Goal: Find specific page/section

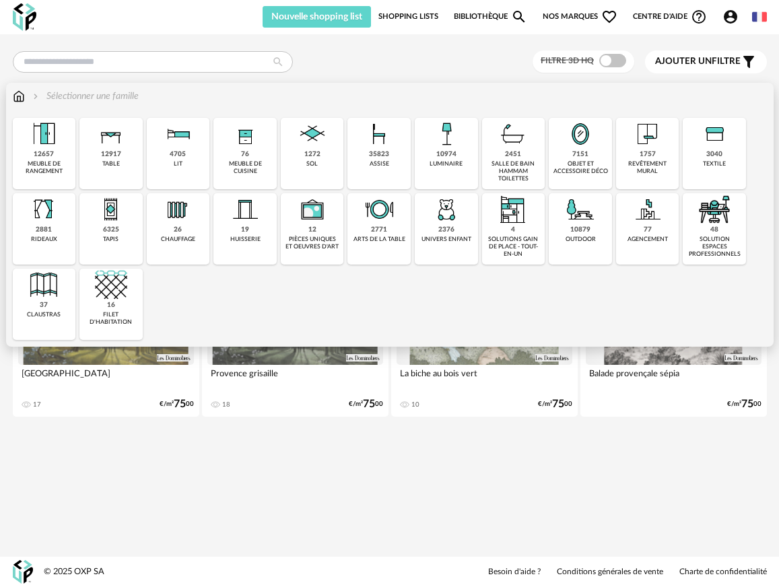
click at [232, 145] on img at bounding box center [245, 134] width 32 height 32
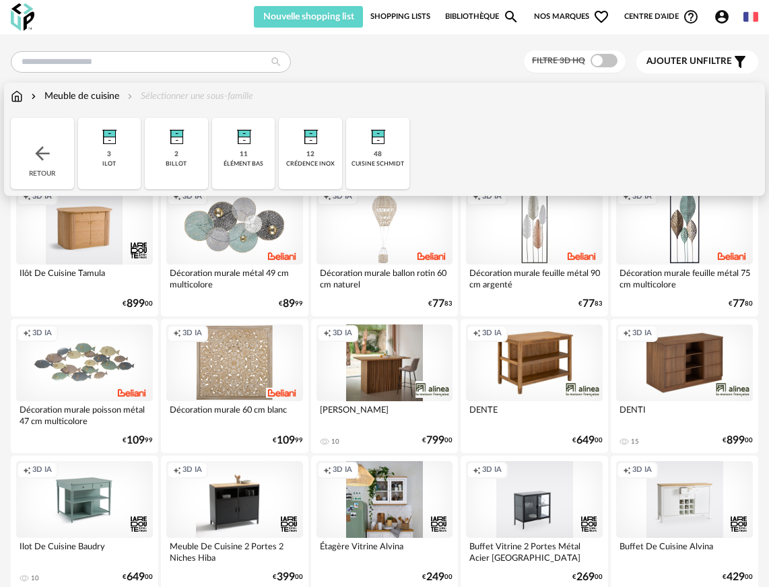
click at [228, 100] on div "Meuble de cuisine Sélectionner une sous-famille" at bounding box center [132, 96] width 242 height 13
click at [355, 141] on div "48 cuisine schmidt" at bounding box center [377, 153] width 63 height 71
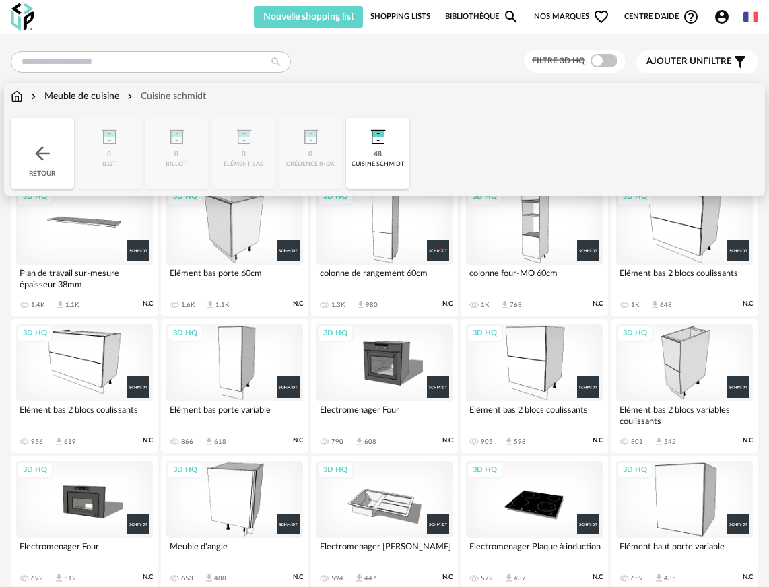
click at [102, 93] on div "Meuble de cuisine" at bounding box center [73, 96] width 91 height 13
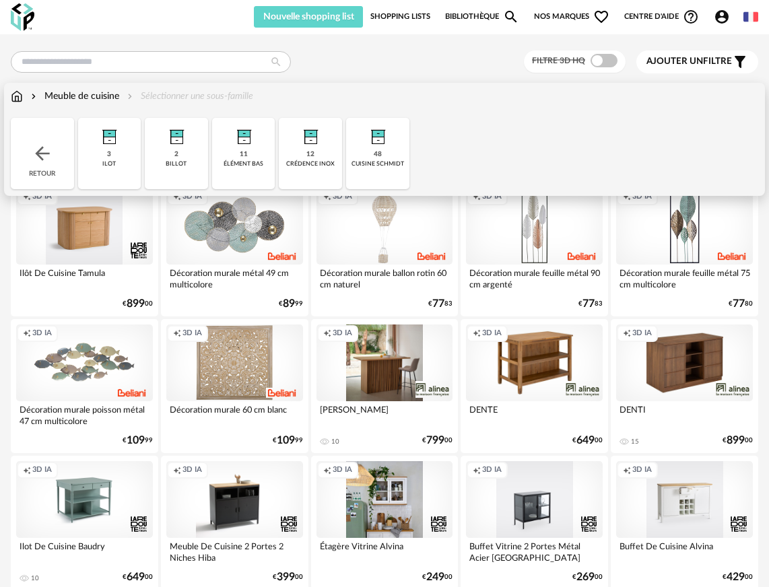
click at [235, 144] on img at bounding box center [244, 134] width 32 height 32
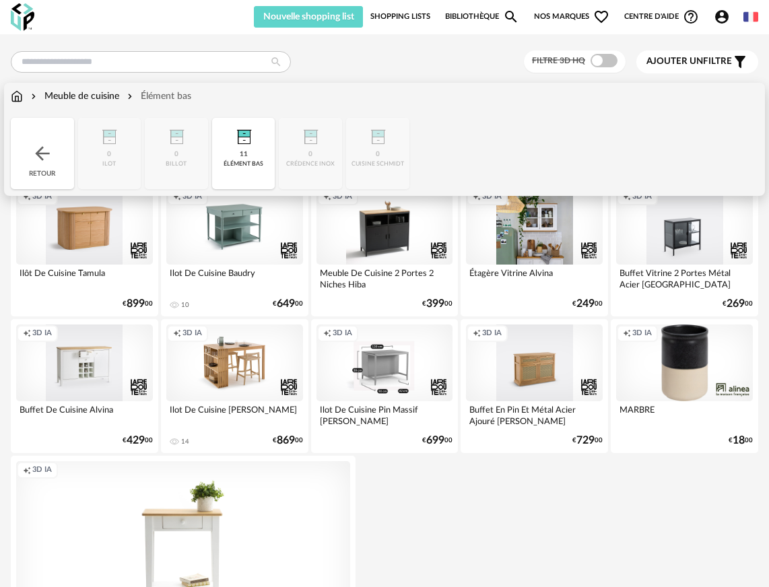
click at [114, 98] on div "Meuble de cuisine" at bounding box center [73, 96] width 91 height 13
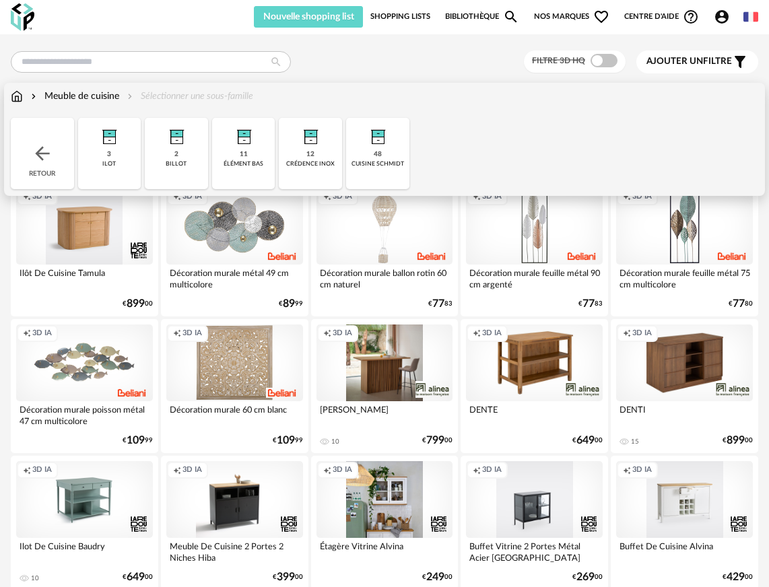
click at [44, 156] on img at bounding box center [43, 154] width 22 height 22
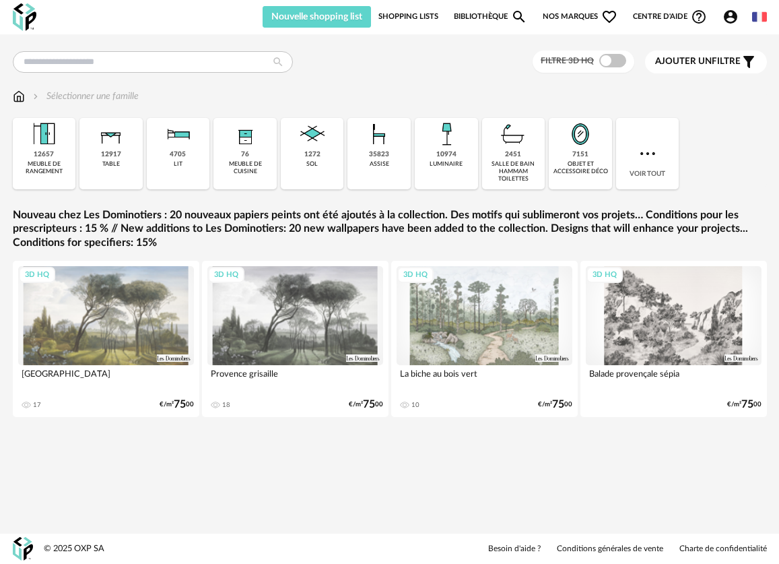
click at [263, 154] on div "76 meuble de cuisine" at bounding box center [245, 153] width 63 height 71
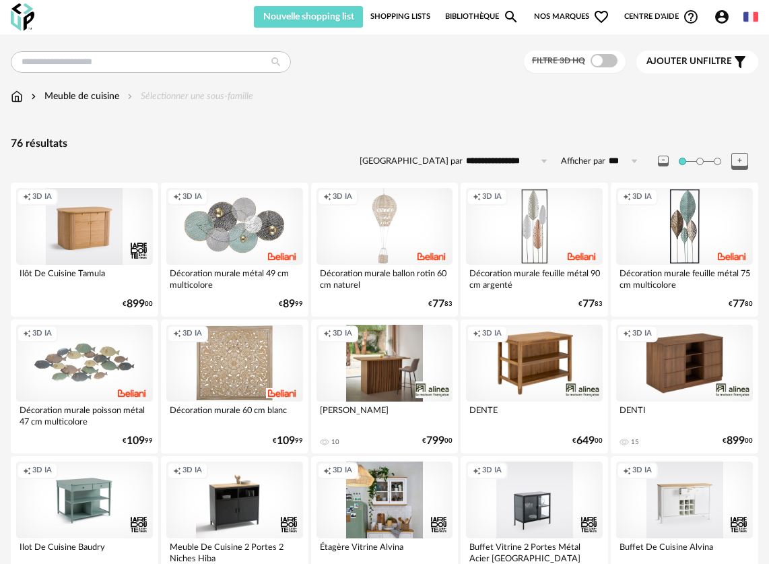
click at [235, 99] on div "Meuble de cuisine Sélectionner une sous-famille" at bounding box center [132, 96] width 242 height 13
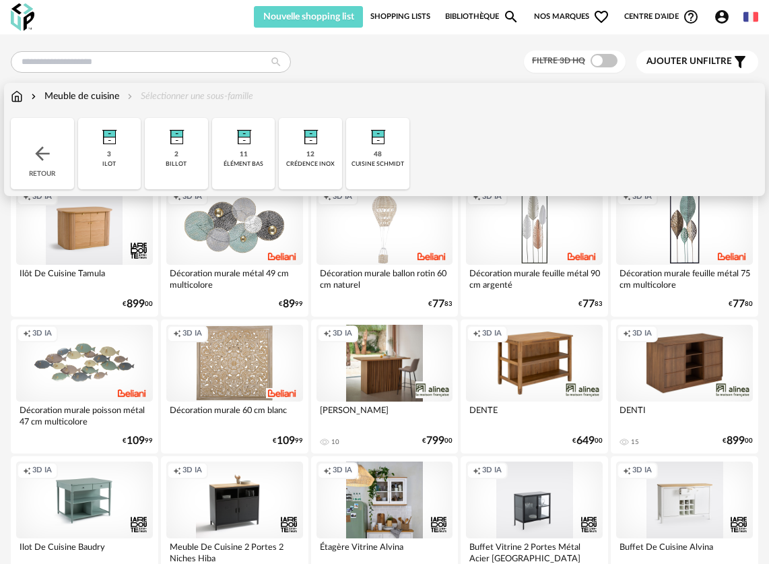
click at [357, 163] on div "cuisine schmidt" at bounding box center [378, 163] width 53 height 7
